Goal: Information Seeking & Learning: Learn about a topic

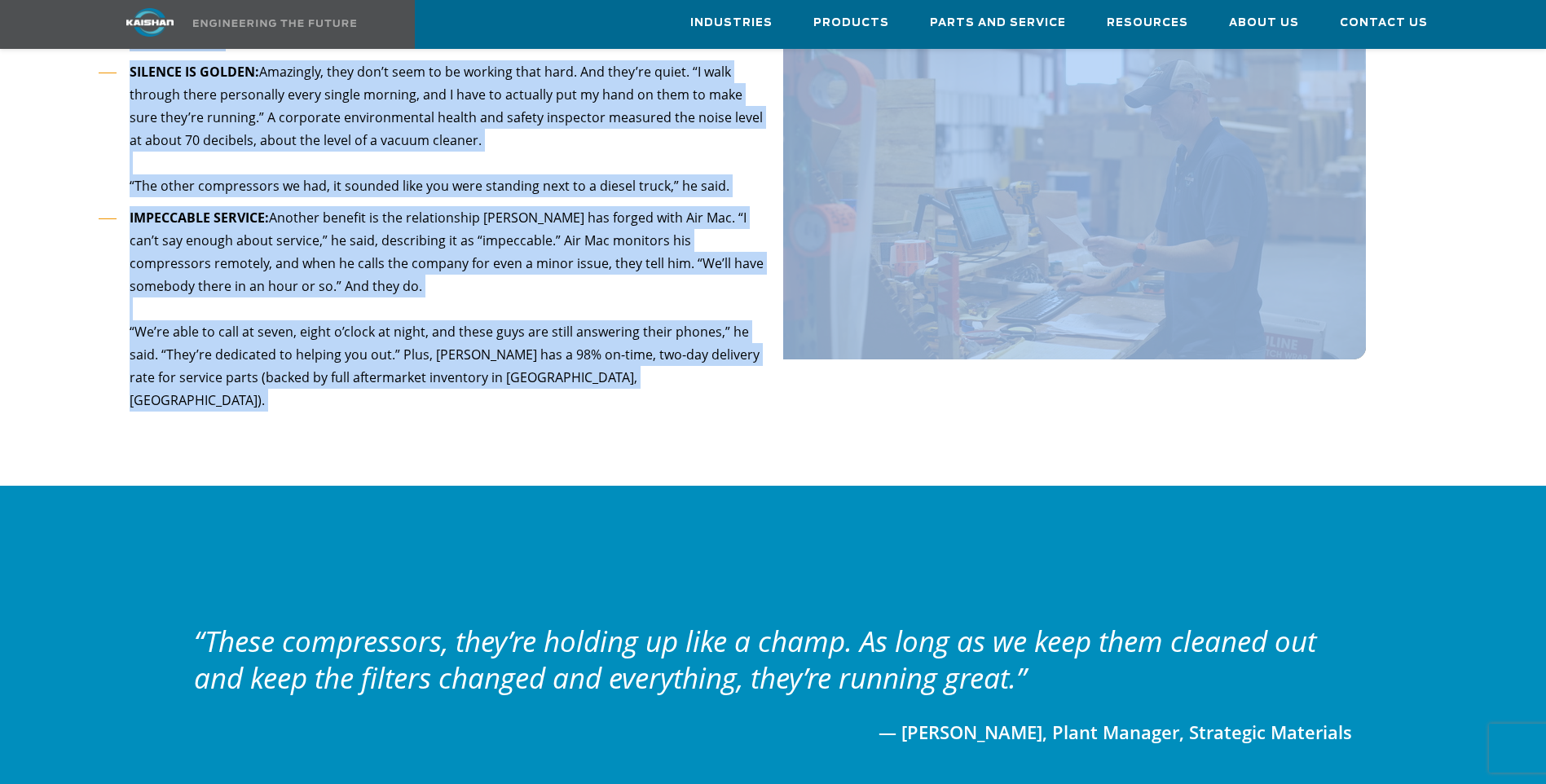
scroll to position [1931, 0]
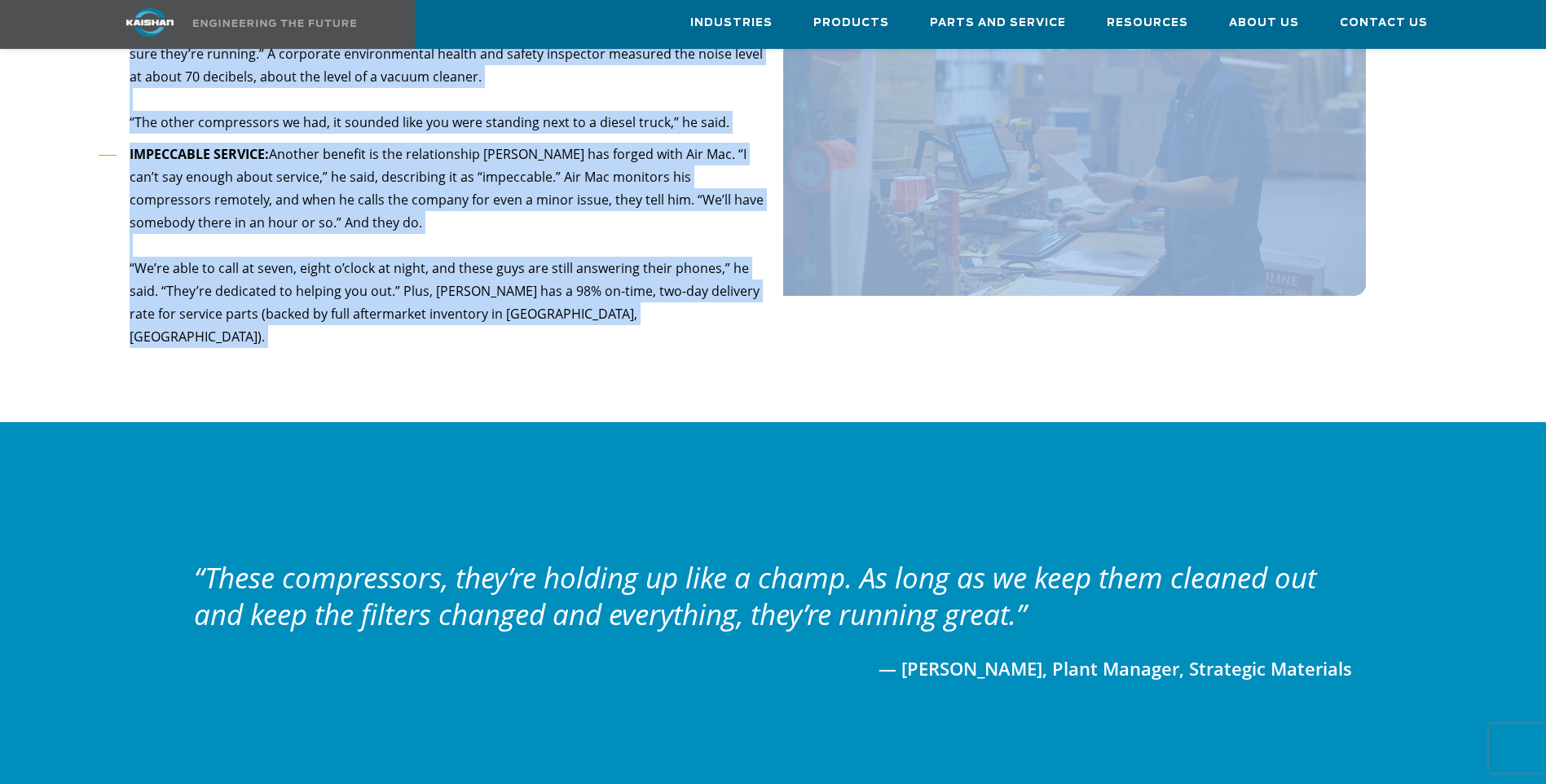
drag, startPoint x: 102, startPoint y: 326, endPoint x: 1537, endPoint y: 70, distance: 1457.7
click at [1537, 70] on div "CASE STUDY: [PERSON_NAME] COMPRESSORS CUT $15,000-A-DAY DOWNTIME , TAME RUGGED …" at bounding box center [773, 429] width 1546 height 4525
drag, startPoint x: 1537, startPoint y: 70, endPoint x: 1460, endPoint y: 246, distance: 192.1
click at [1460, 246] on div at bounding box center [772, 130] width 1422 height 519
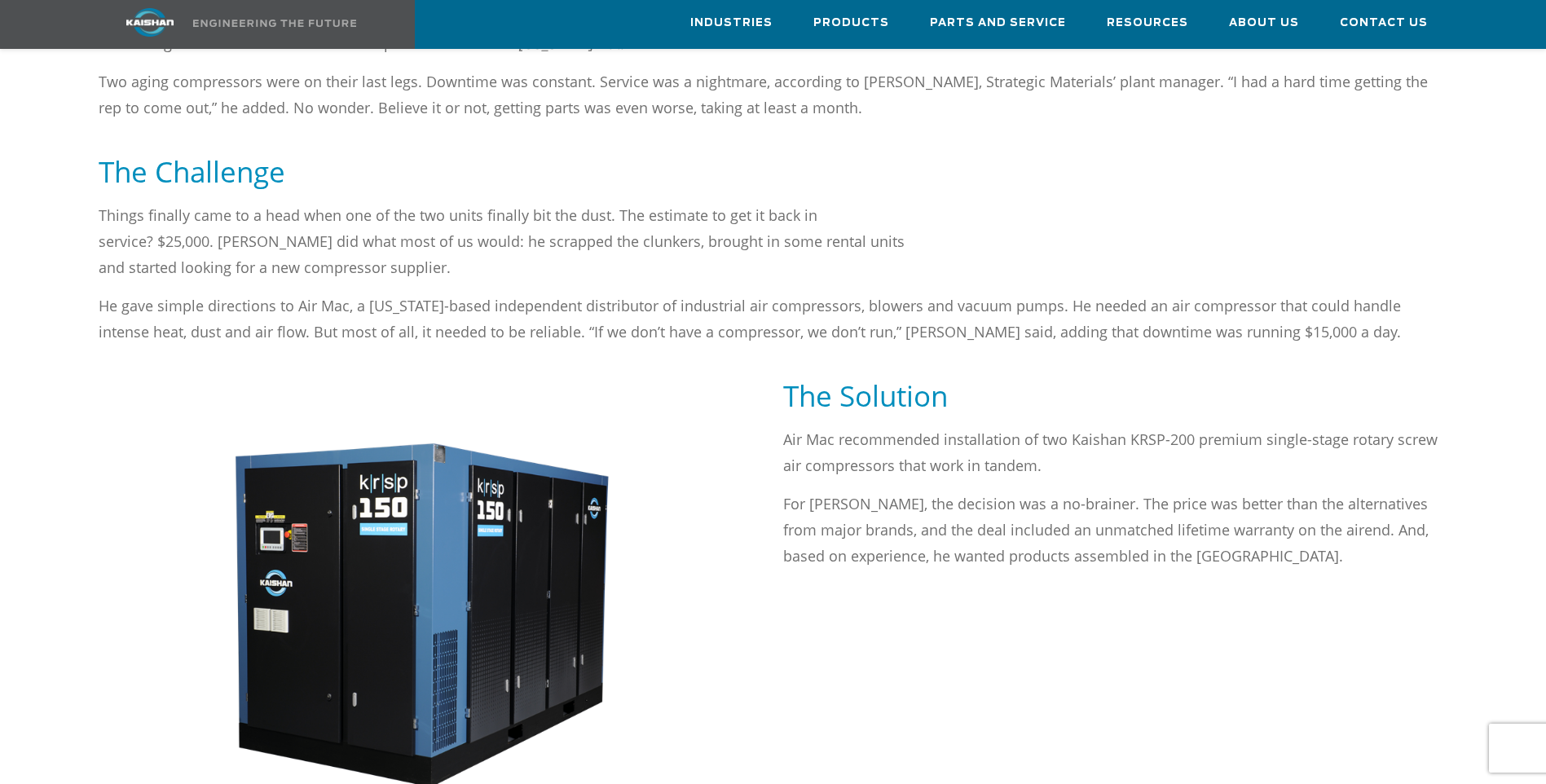
scroll to position [1035, 0]
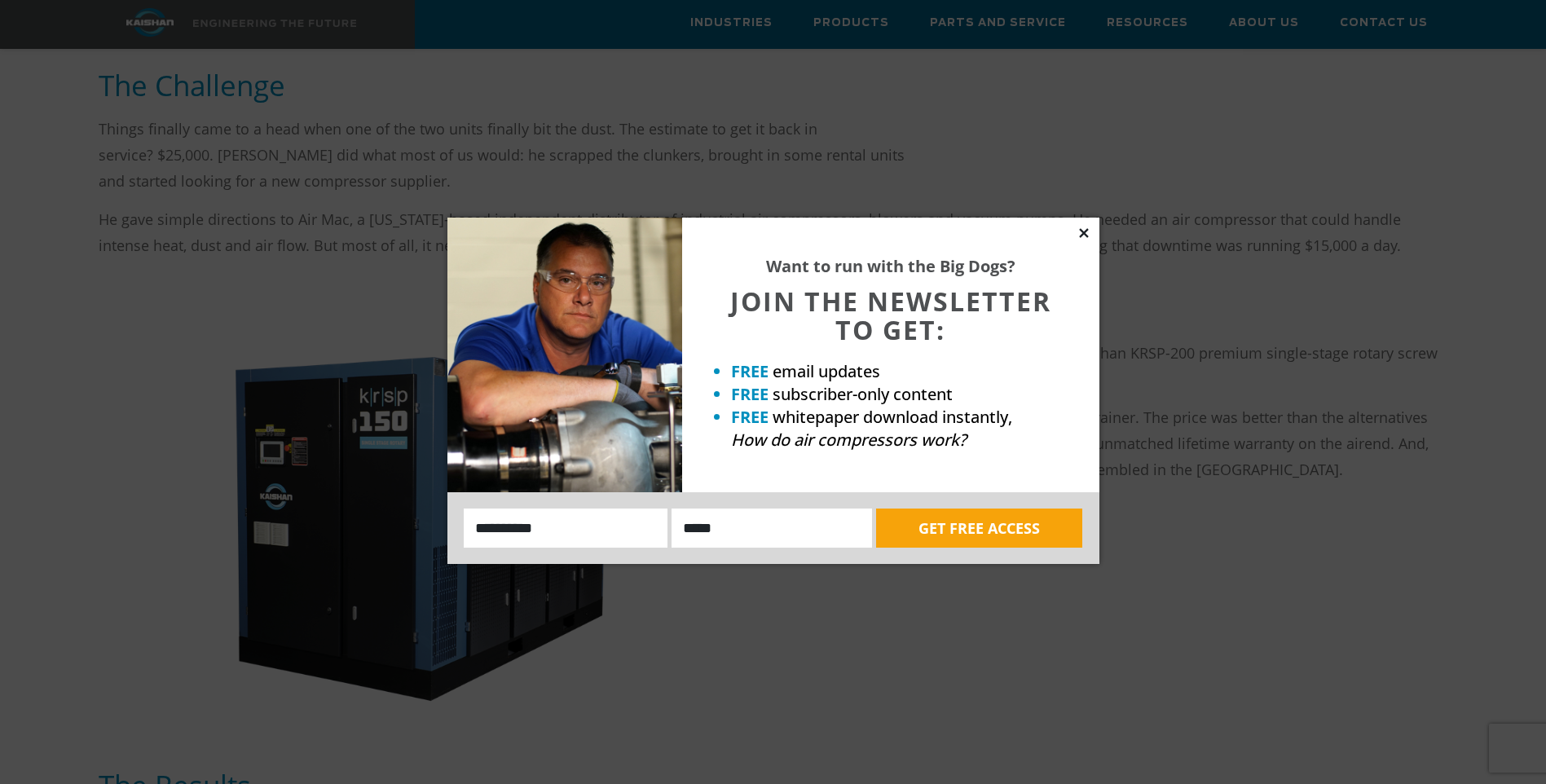
click at [1082, 237] on icon at bounding box center [1084, 232] width 15 height 15
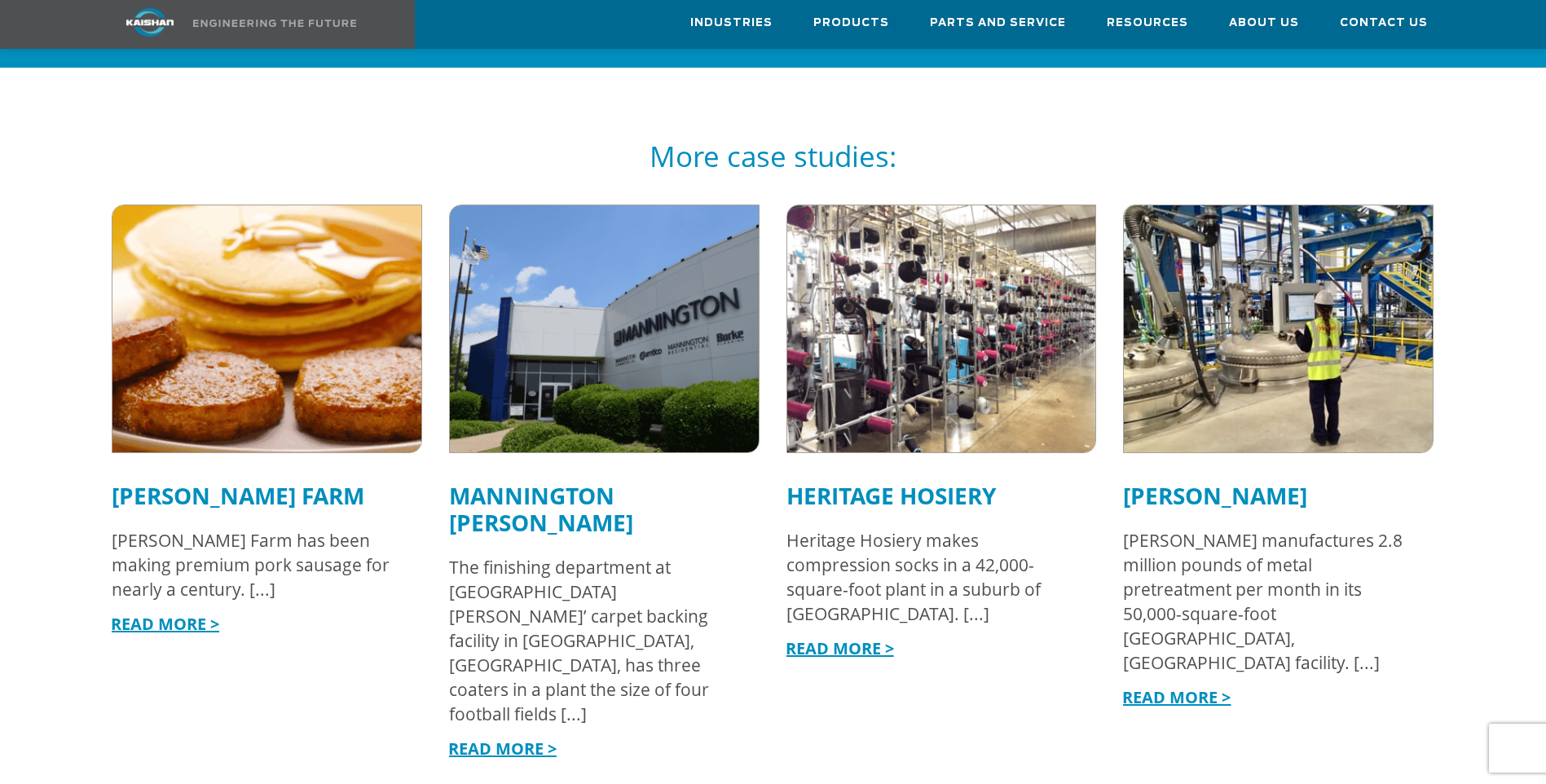
scroll to position [0, 0]
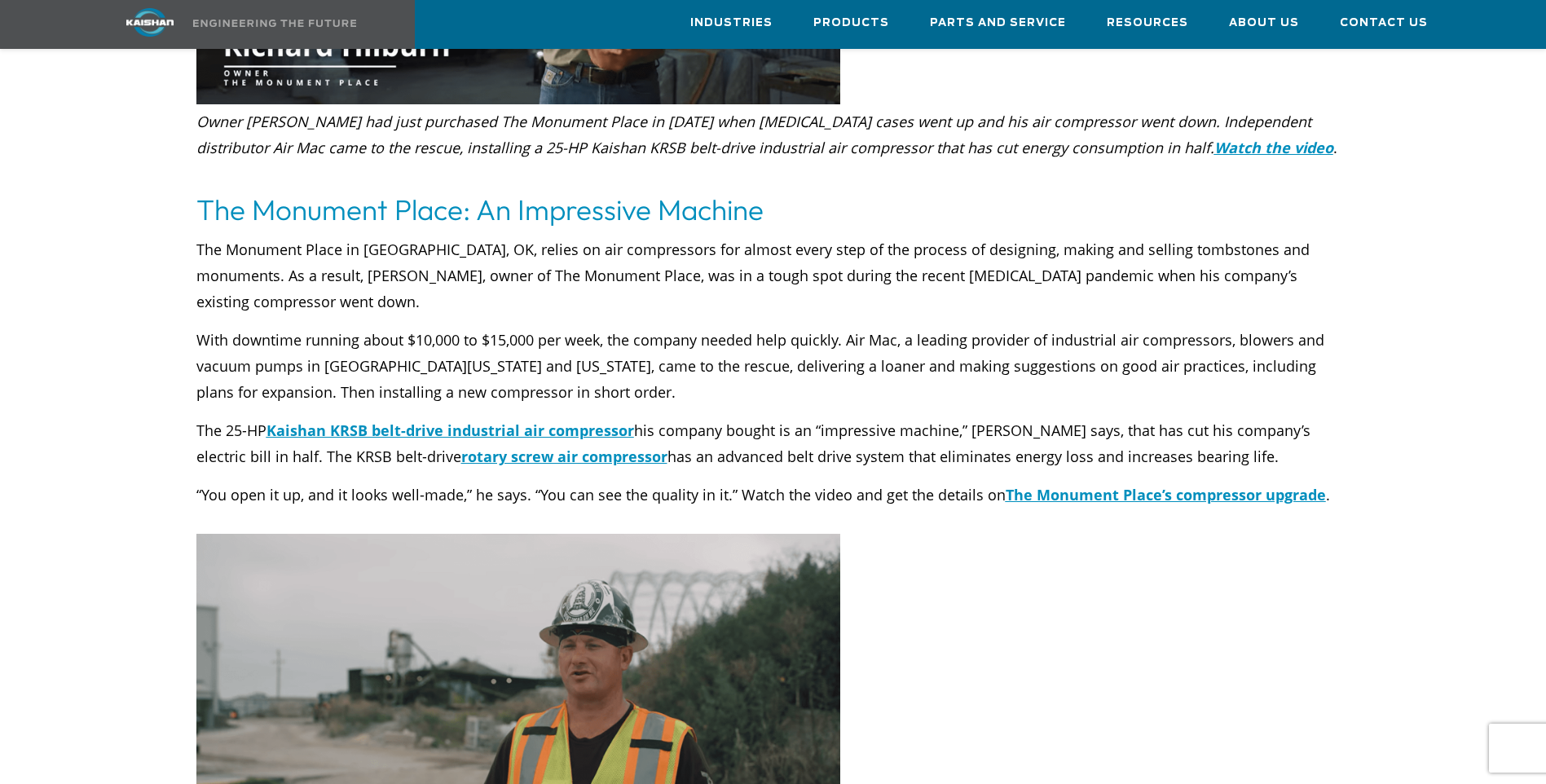
scroll to position [2851, 0]
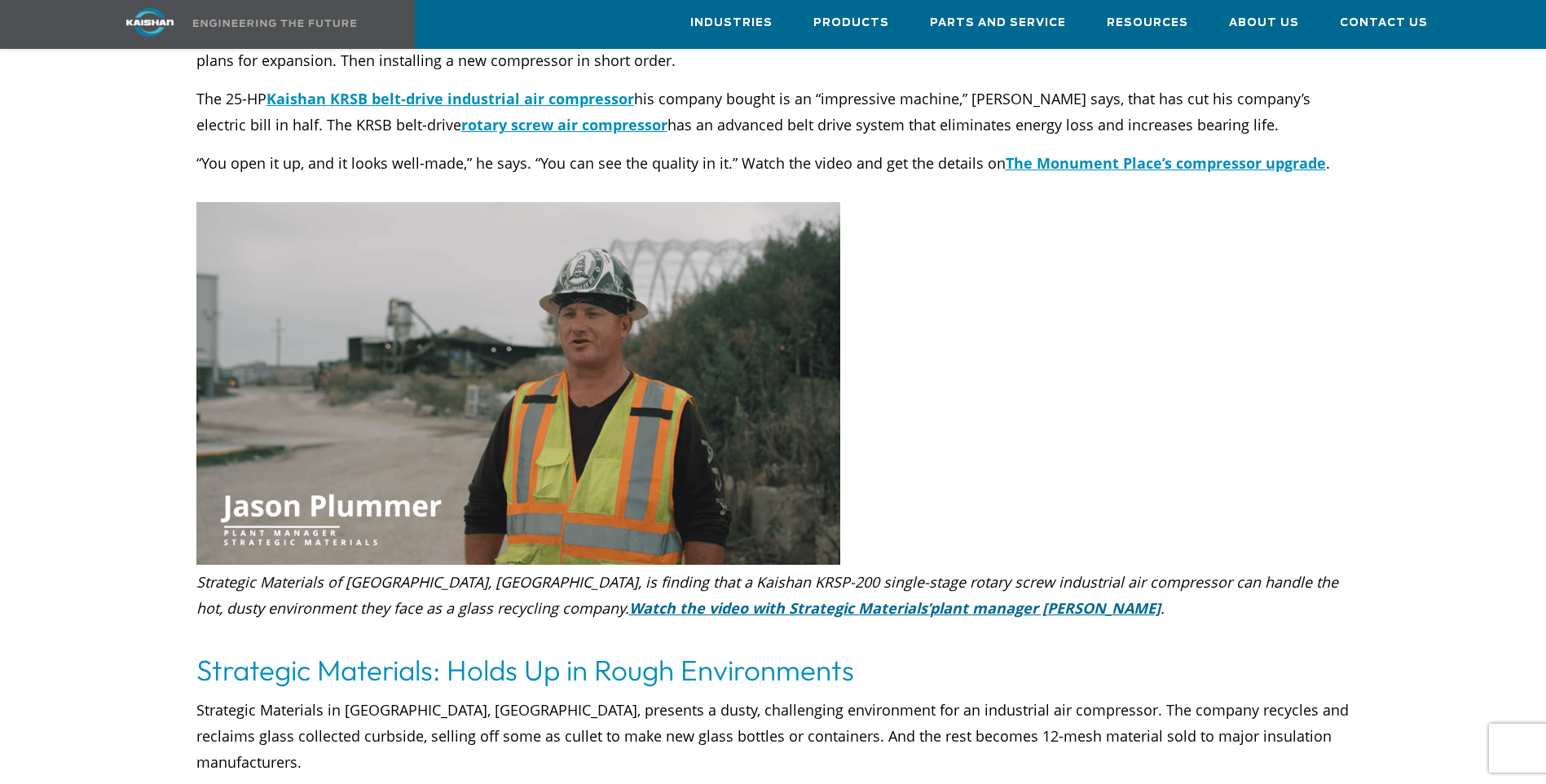
click at [679, 597] on u "Watch the video with Strategic Materials’" at bounding box center [780, 607] width 301 height 19
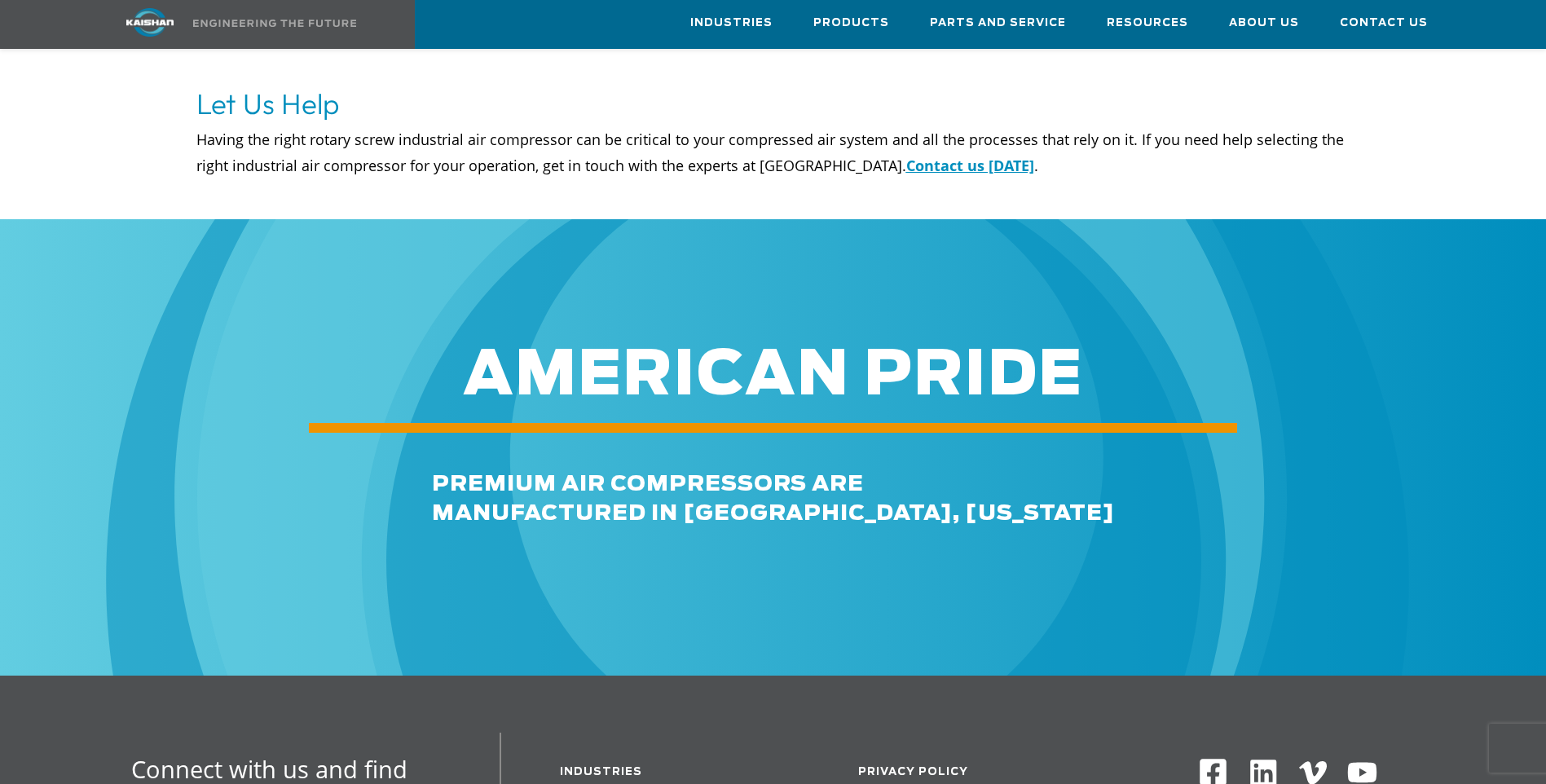
scroll to position [6465, 0]
